Goal: Task Accomplishment & Management: Use online tool/utility

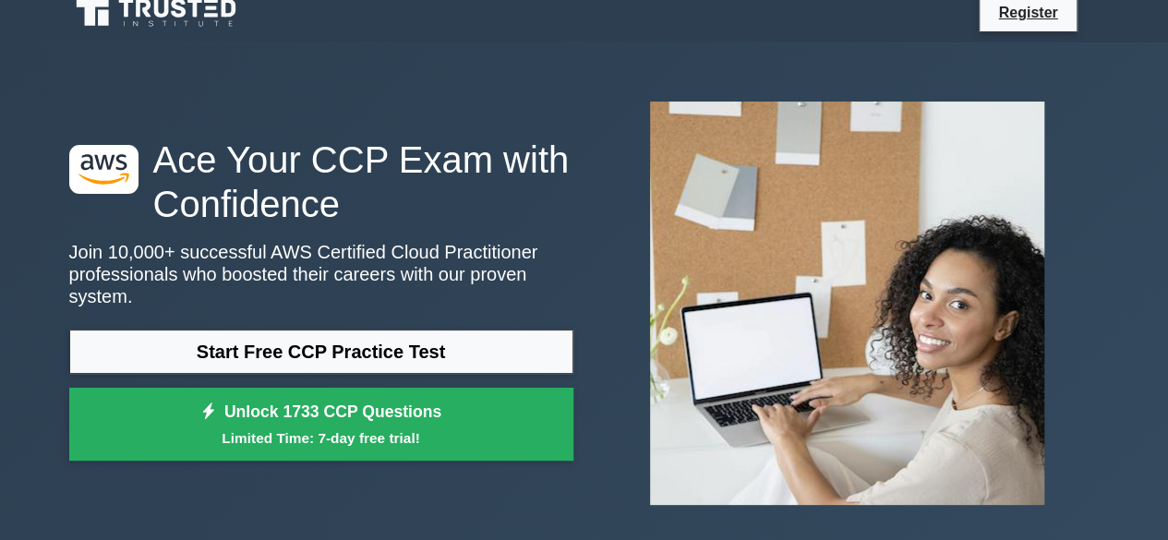
scroll to position [16, 0]
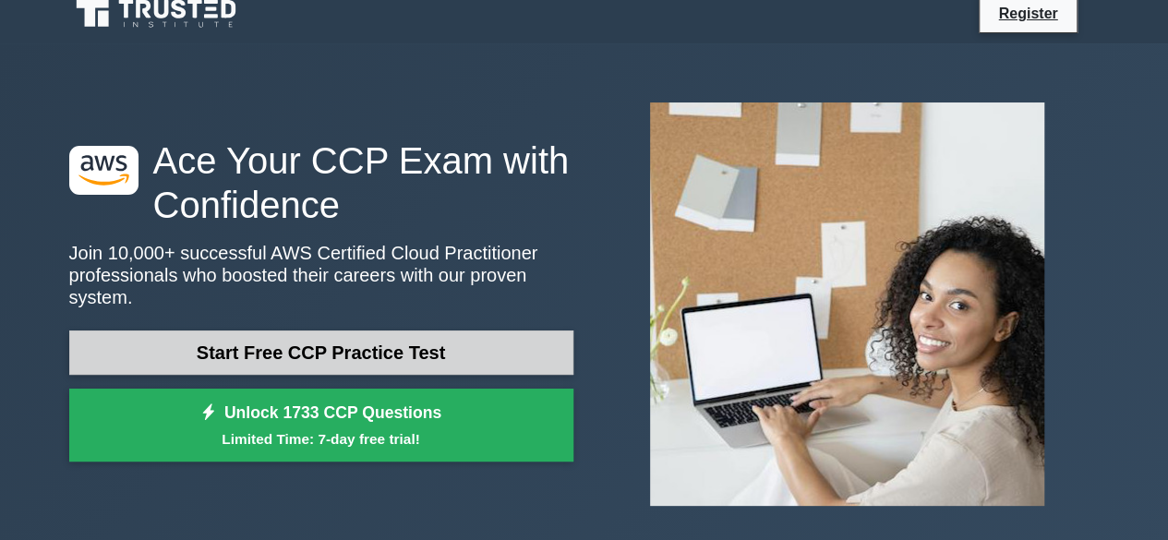
click at [318, 330] on link "Start Free CCP Practice Test" at bounding box center [321, 352] width 504 height 44
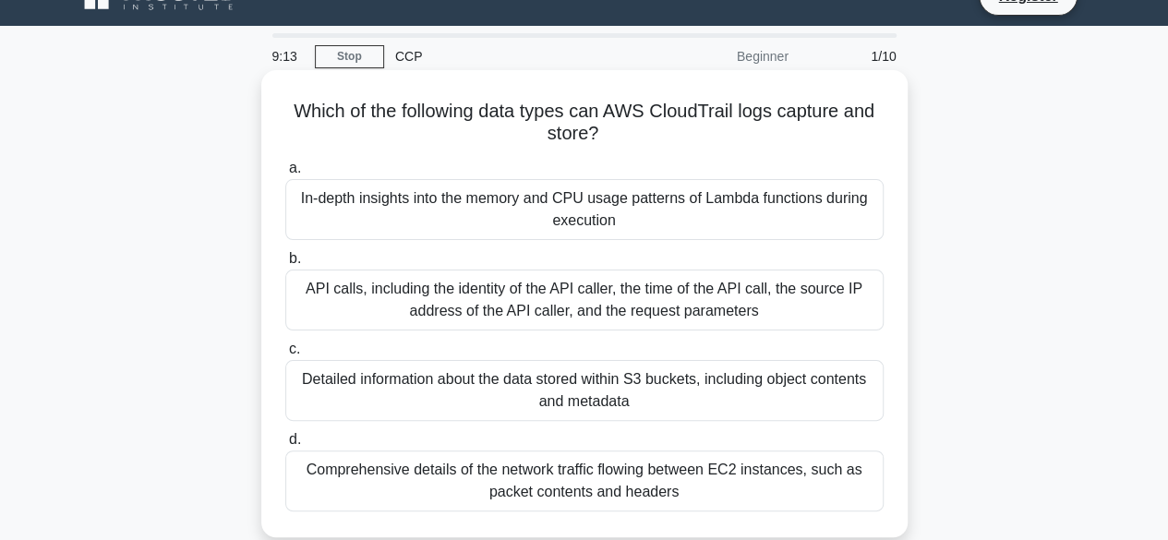
scroll to position [34, 0]
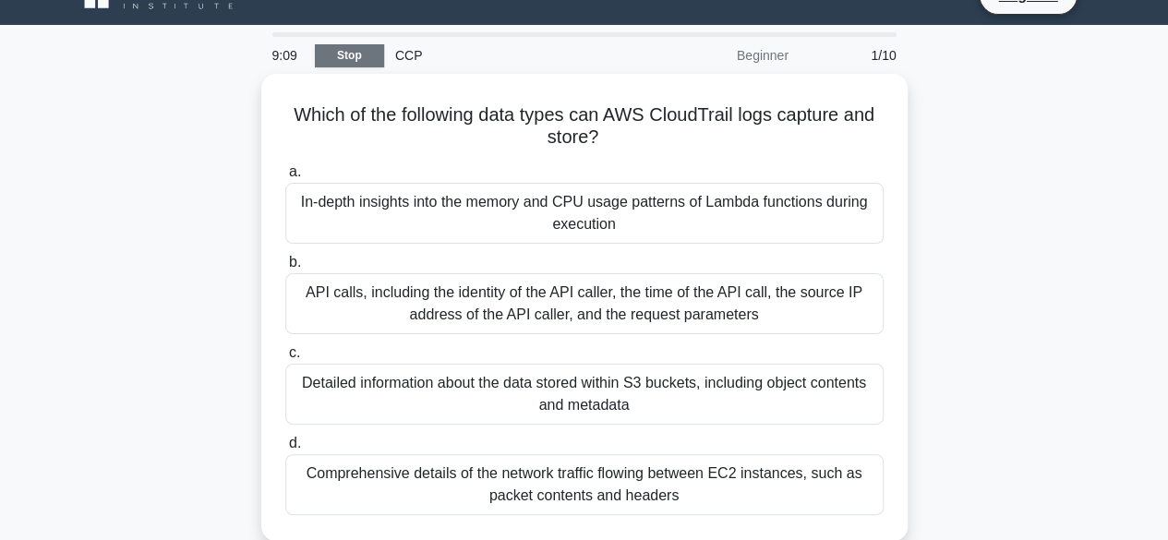
click at [347, 55] on link "Stop" at bounding box center [349, 55] width 69 height 23
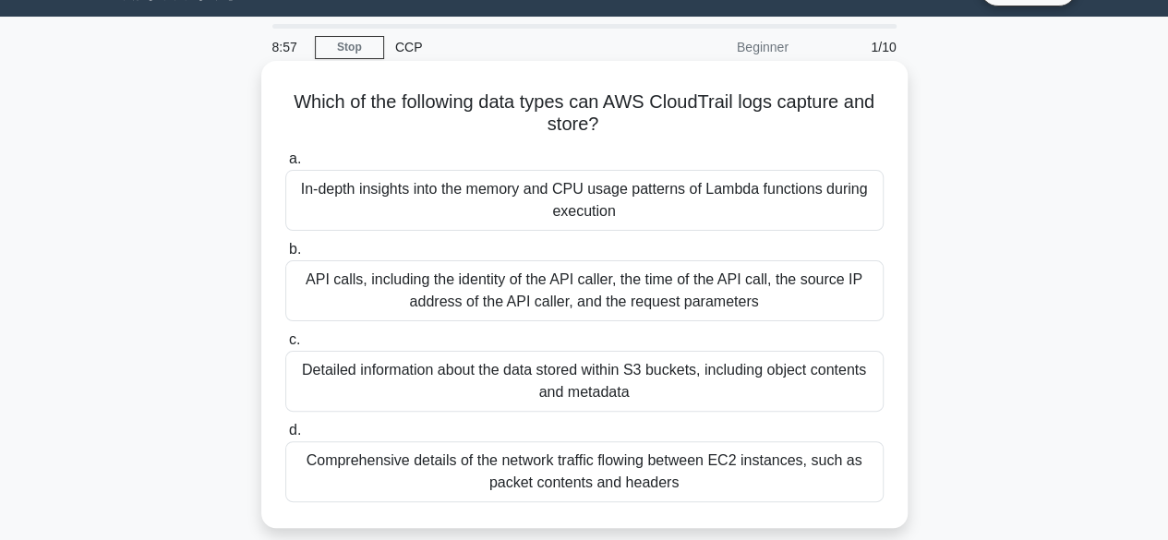
scroll to position [0, 0]
